Goal: Information Seeking & Learning: Learn about a topic

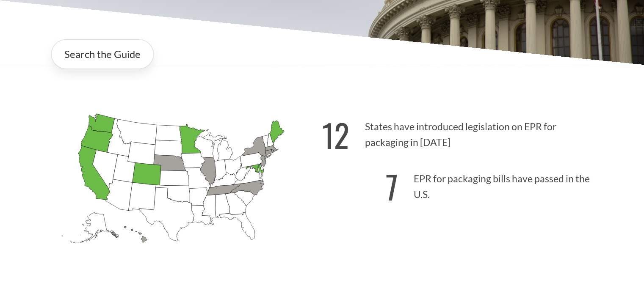
scroll to position [212, 0]
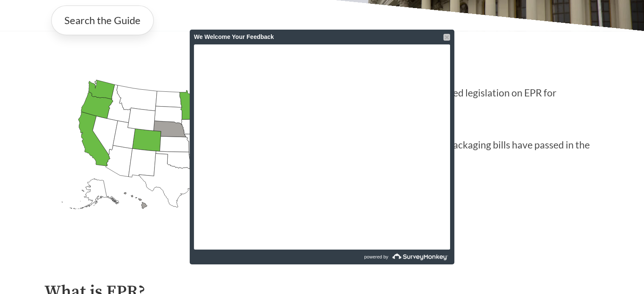
click at [446, 37] on div at bounding box center [446, 37] width 7 height 7
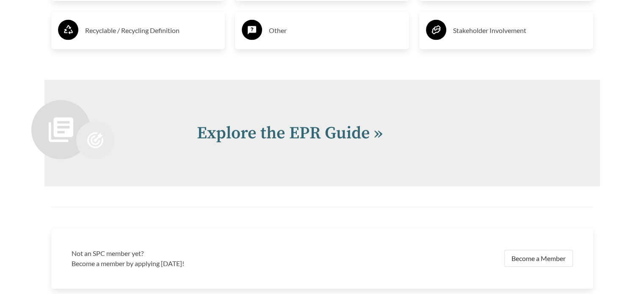
scroll to position [1778, 0]
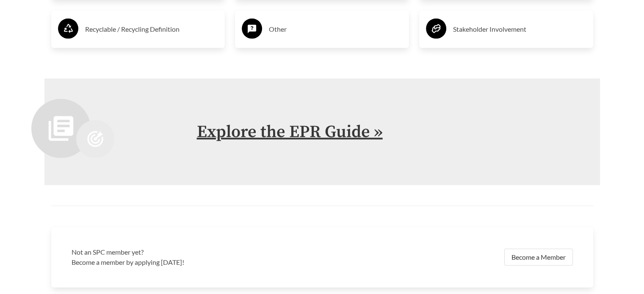
click at [318, 125] on link "Explore the EPR Guide »" at bounding box center [290, 131] width 186 height 21
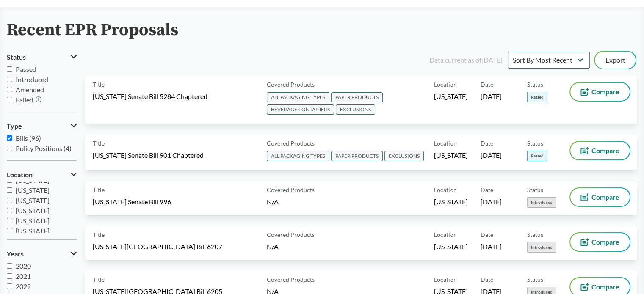
scroll to position [56, 0]
click at [30, 191] on span "[US_STATE]" at bounding box center [33, 192] width 34 height 8
click at [12, 191] on input "[US_STATE]" at bounding box center [10, 192] width 6 height 6
checkbox input "true"
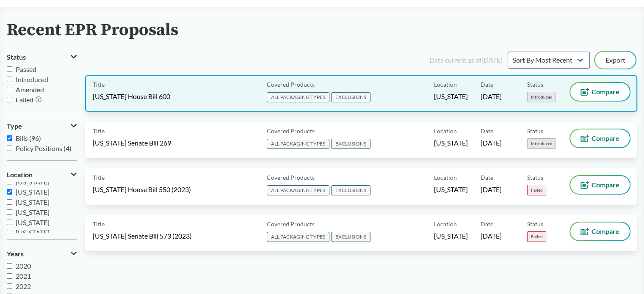
click at [113, 99] on span "[US_STATE] House Bill 600" at bounding box center [131, 96] width 77 height 9
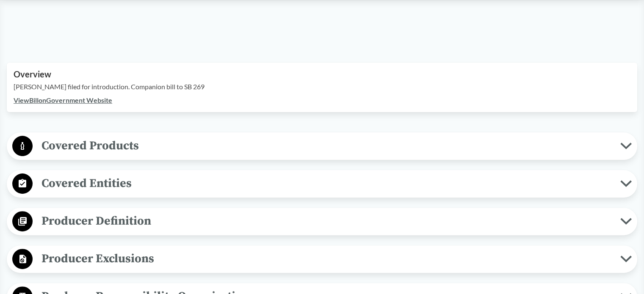
scroll to position [254, 0]
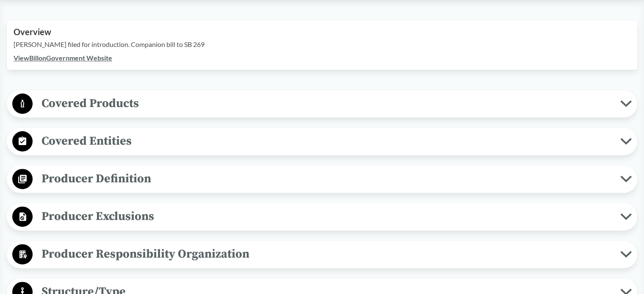
click at [159, 98] on span "Covered Products" at bounding box center [326, 103] width 587 height 19
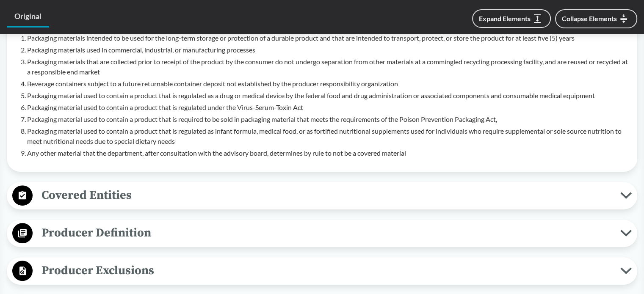
scroll to position [423, 0]
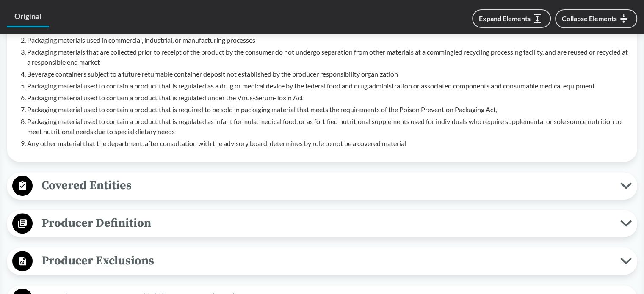
click at [161, 196] on button "Covered Entities" at bounding box center [322, 186] width 624 height 22
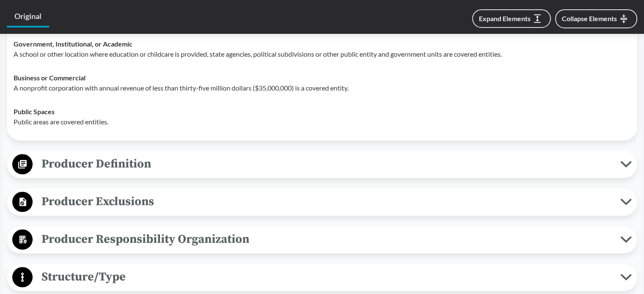
scroll to position [635, 0]
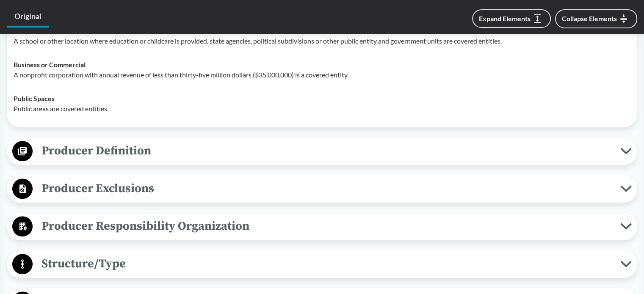
click at [149, 149] on span "Producer Definition" at bounding box center [326, 150] width 587 height 19
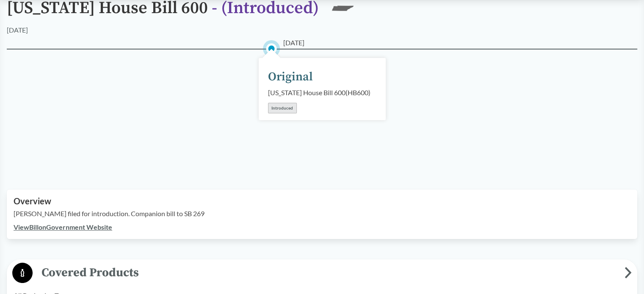
scroll to position [0, 0]
